Goal: Find contact information: Find contact information

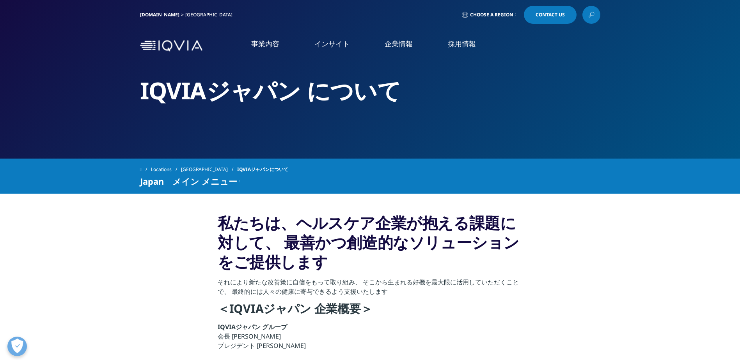
click at [48, 131] on link "アクセス" at bounding box center [151, 129] width 236 height 9
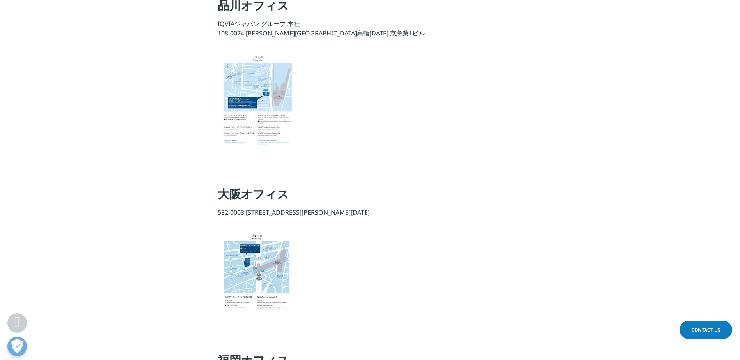
scroll to position [156, 0]
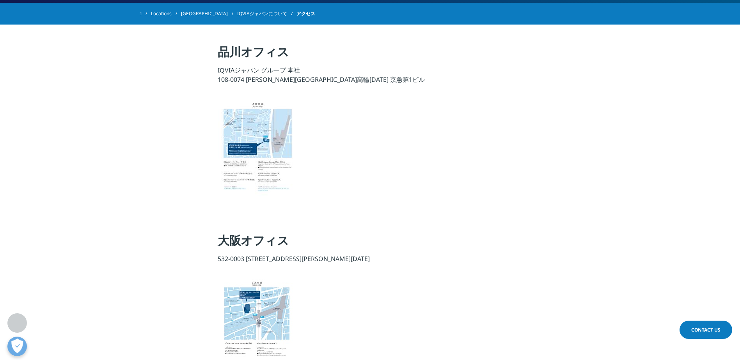
click at [239, 121] on img at bounding box center [257, 149] width 78 height 105
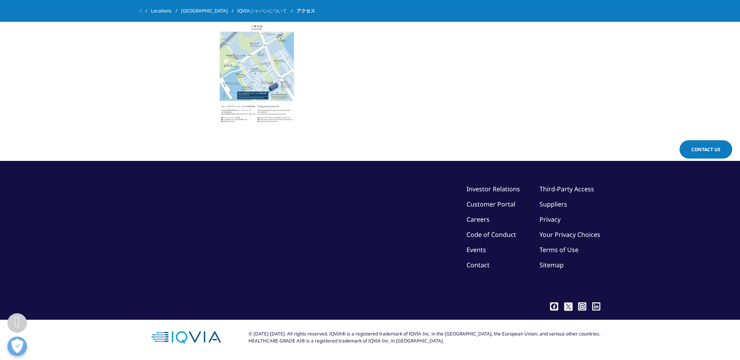
scroll to position [1033, 0]
